Goal: Task Accomplishment & Management: Manage account settings

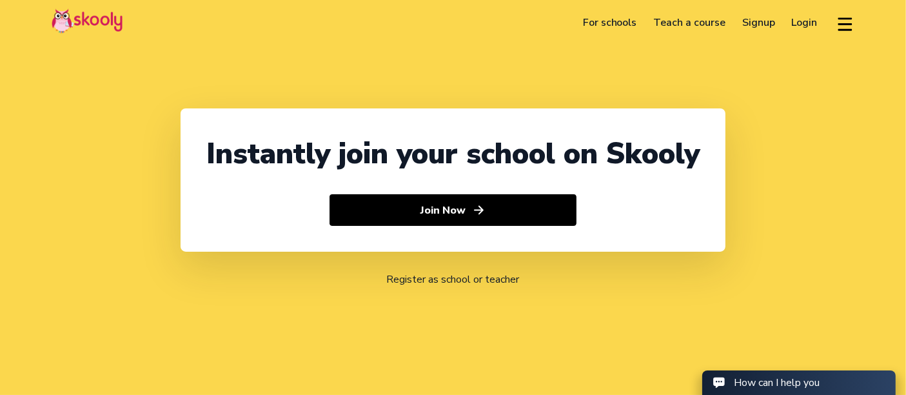
click at [814, 19] on link "Login" at bounding box center [804, 22] width 43 height 21
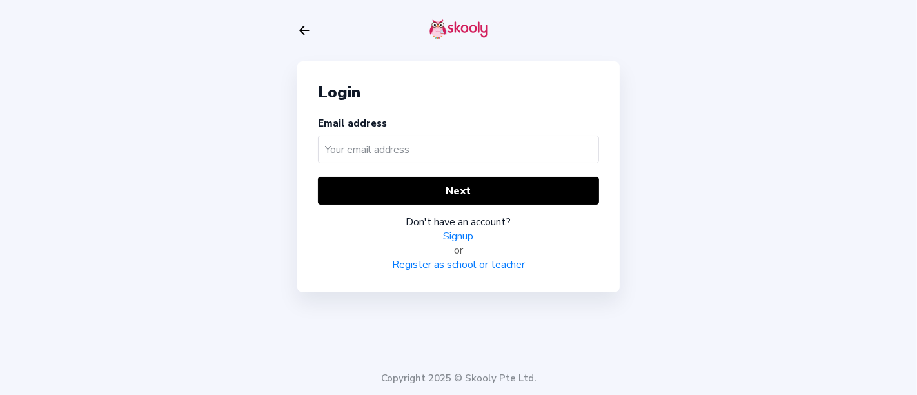
click at [420, 154] on input "text" at bounding box center [458, 149] width 281 height 28
type input "[PERSON_NAME][EMAIL_ADDRESS][DOMAIN_NAME]"
click at [383, 174] on div "Login Email address [PERSON_NAME][EMAIL_ADDRESS][DOMAIN_NAME] Next Don't have a…" at bounding box center [458, 176] width 322 height 231
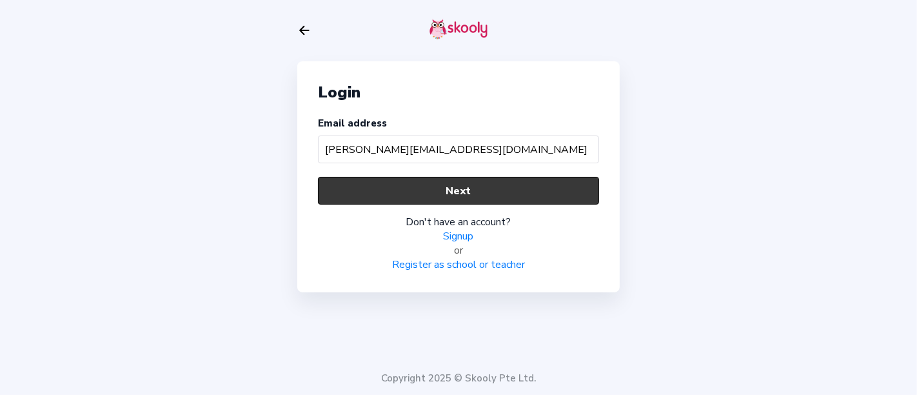
click at [383, 194] on button "Next" at bounding box center [458, 191] width 281 height 28
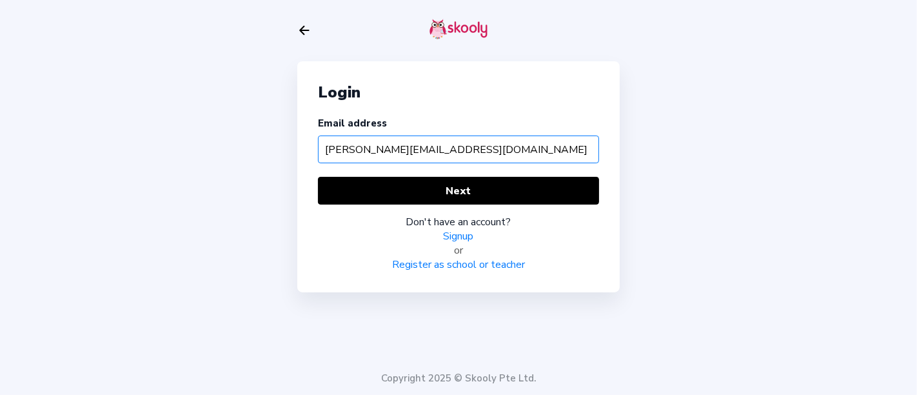
click at [498, 152] on input "[PERSON_NAME][EMAIL_ADDRESS][DOMAIN_NAME]" at bounding box center [458, 149] width 281 height 28
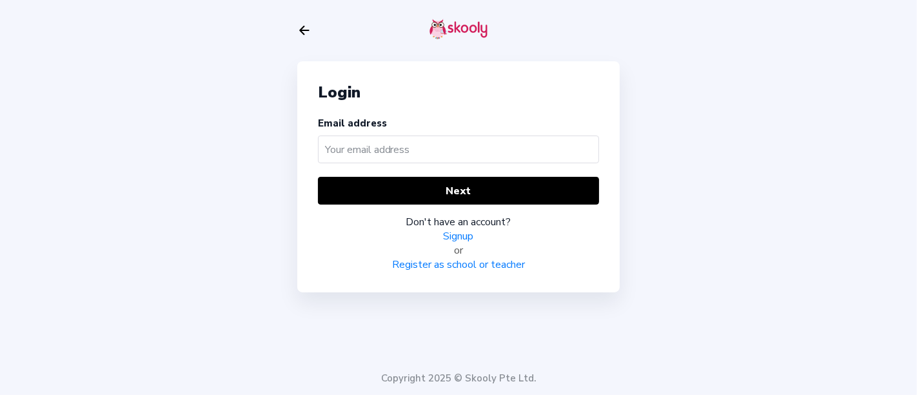
click at [417, 156] on input "text" at bounding box center [458, 149] width 281 height 28
type input "[PERSON_NAME][EMAIL_ADDRESS][DOMAIN_NAME]"
click at [406, 174] on div "Login Email address [PERSON_NAME][EMAIL_ADDRESS][DOMAIN_NAME] Next Don't have a…" at bounding box center [458, 176] width 322 height 231
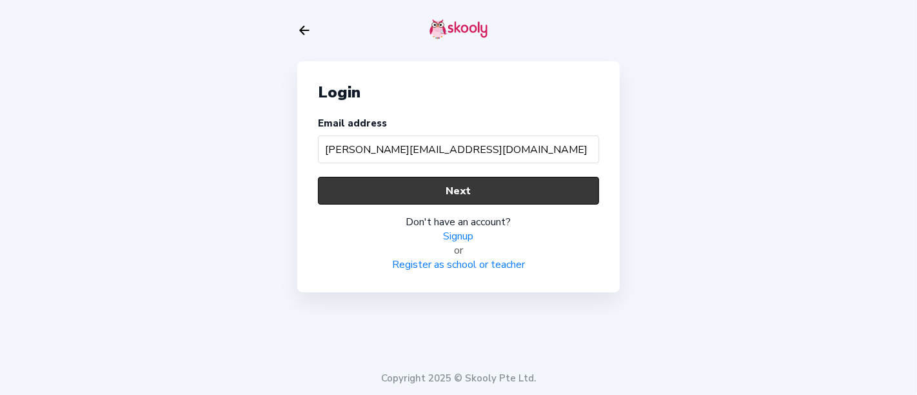
click at [395, 190] on button "Next" at bounding box center [458, 191] width 281 height 28
drag, startPoint x: 490, startPoint y: 209, endPoint x: 500, endPoint y: 196, distance: 16.1
click at [497, 199] on div "Next Don't have an account? Signup or Register as school or teacher" at bounding box center [458, 224] width 281 height 95
click at [500, 196] on button "Next" at bounding box center [458, 191] width 281 height 28
